Goal: Find contact information: Find contact information

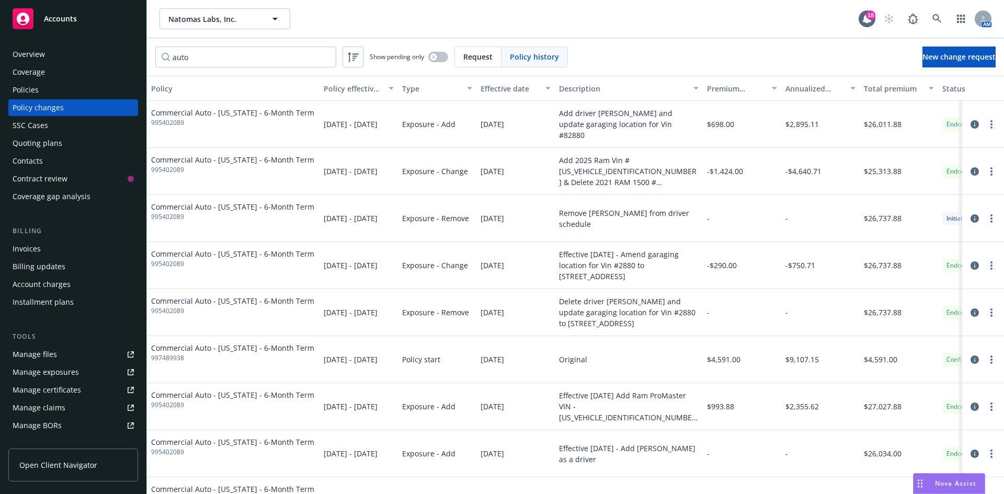
click at [83, 13] on div "Accounts" at bounding box center [73, 18] width 121 height 21
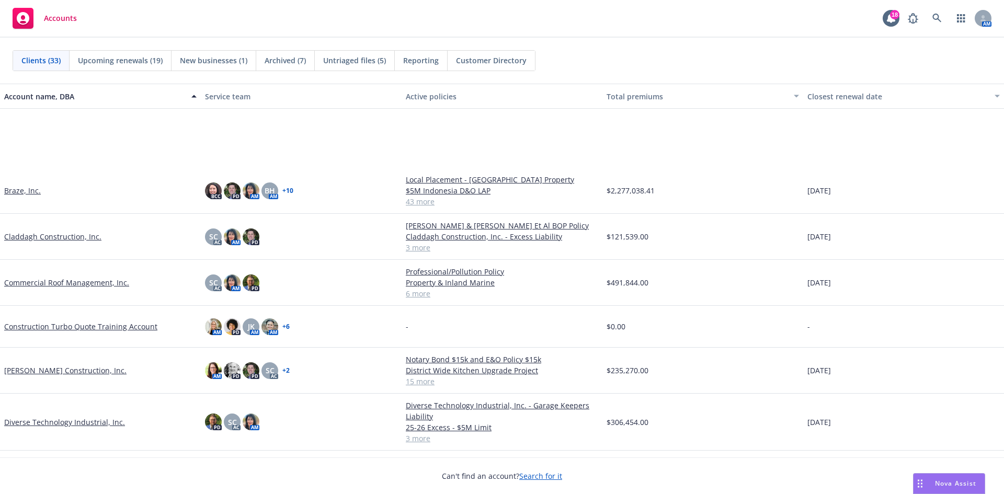
scroll to position [209, 0]
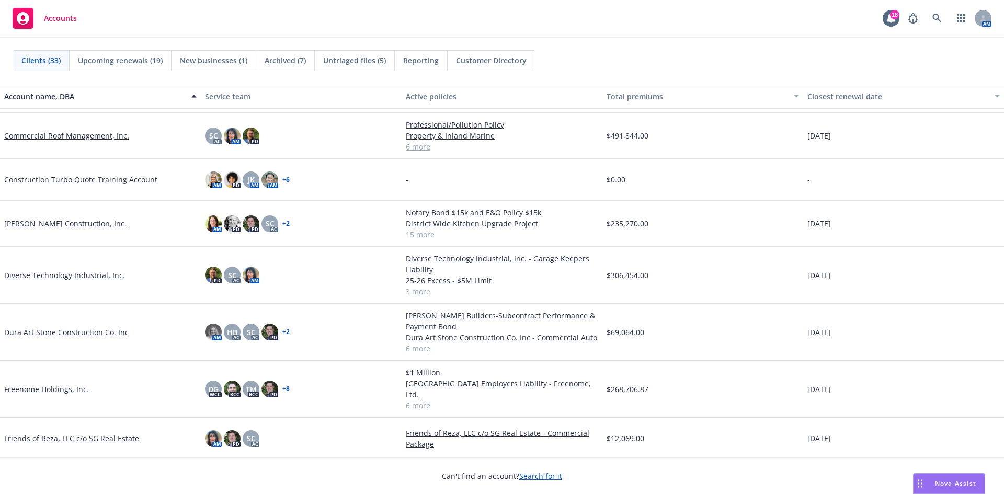
click at [37, 331] on link "Dura Art Stone Construction Co. Inc" at bounding box center [66, 332] width 124 height 11
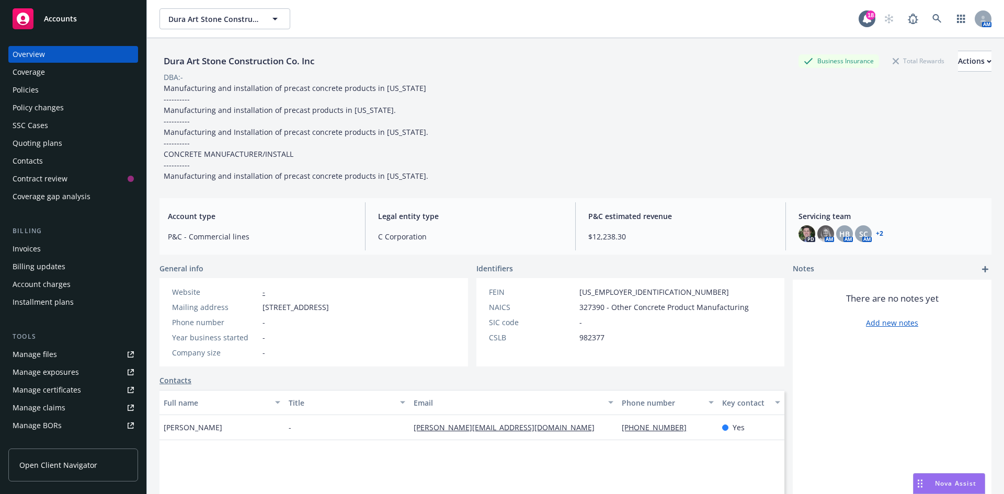
click at [27, 88] on div "Policies" at bounding box center [26, 90] width 26 height 17
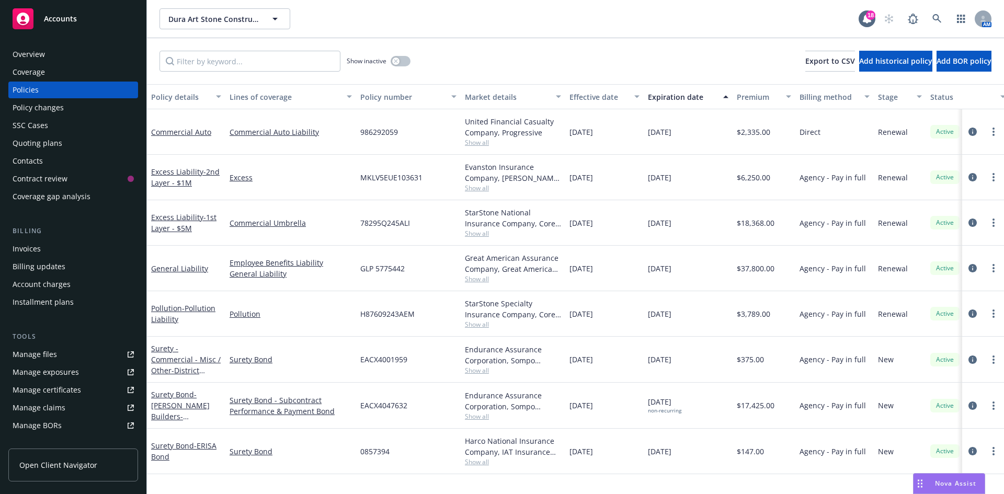
scroll to position [187, 0]
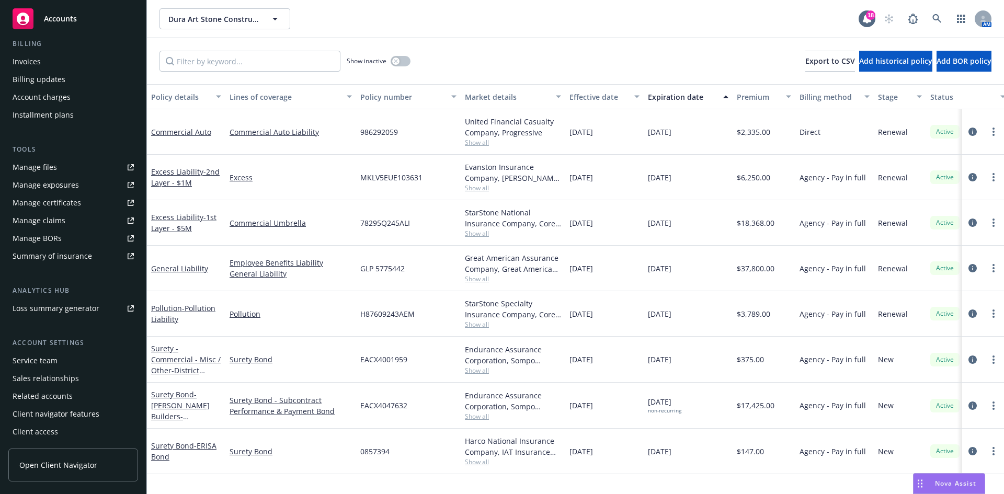
click at [53, 364] on div "Service team" at bounding box center [35, 360] width 45 height 17
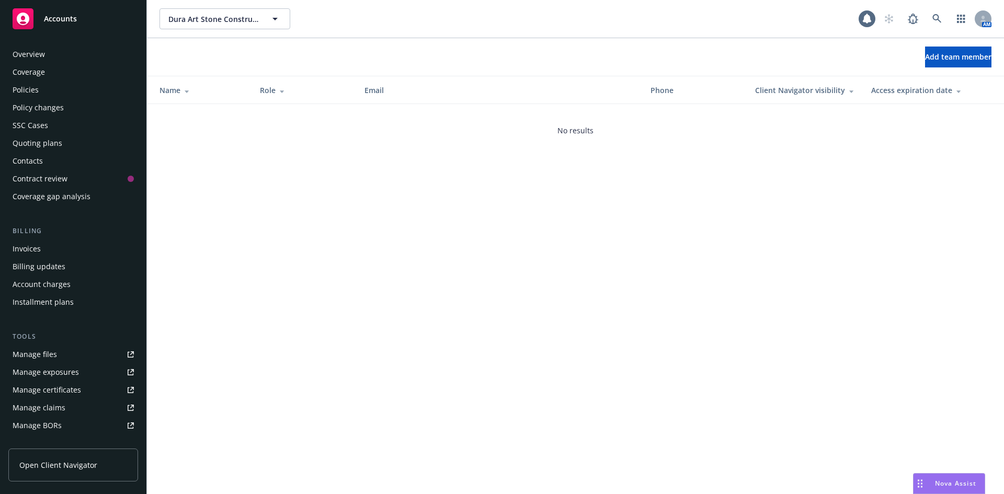
scroll to position [187, 0]
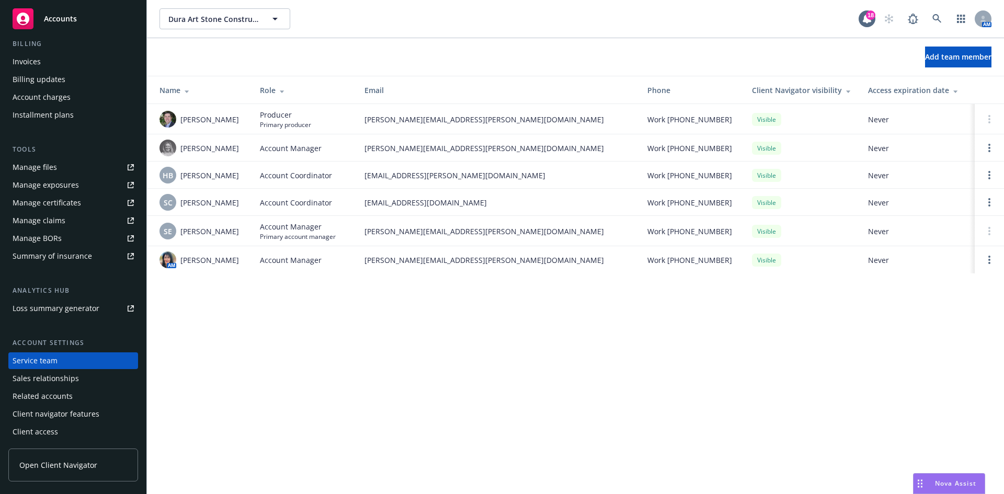
click at [183, 233] on span "[PERSON_NAME]" at bounding box center [209, 231] width 59 height 11
drag, startPoint x: 365, startPoint y: 232, endPoint x: 466, endPoint y: 232, distance: 101.4
click at [466, 232] on span "[PERSON_NAME][EMAIL_ADDRESS][PERSON_NAME][DOMAIN_NAME]" at bounding box center [497, 231] width 266 height 11
copy span "[PERSON_NAME][EMAIL_ADDRESS][PERSON_NAME][DOMAIN_NAME]"
